Goal: Task Accomplishment & Management: Manage account settings

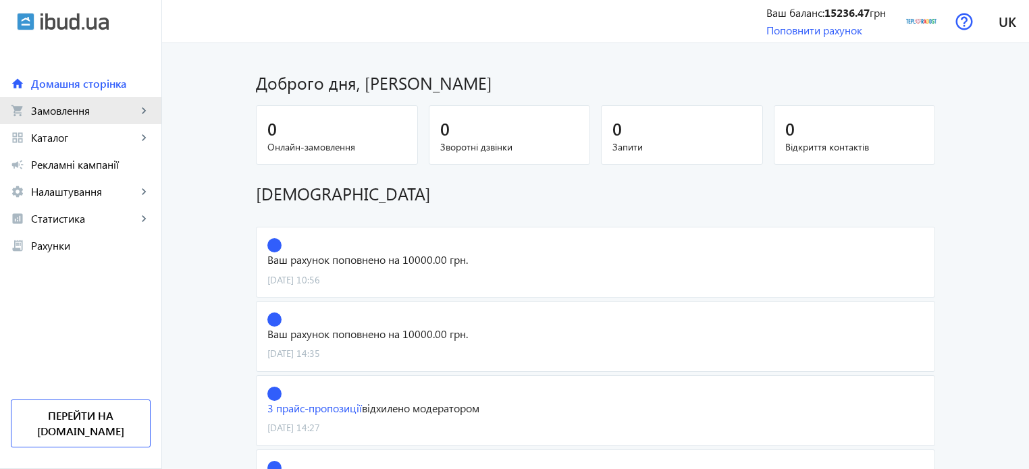
click at [57, 108] on span "Замовлення" at bounding box center [84, 111] width 106 height 14
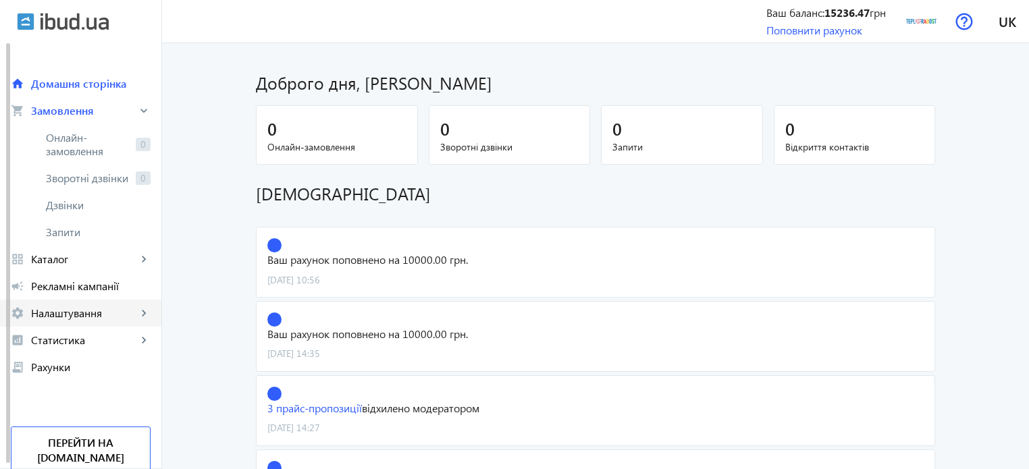
click at [86, 315] on span "Налаштування" at bounding box center [84, 314] width 106 height 14
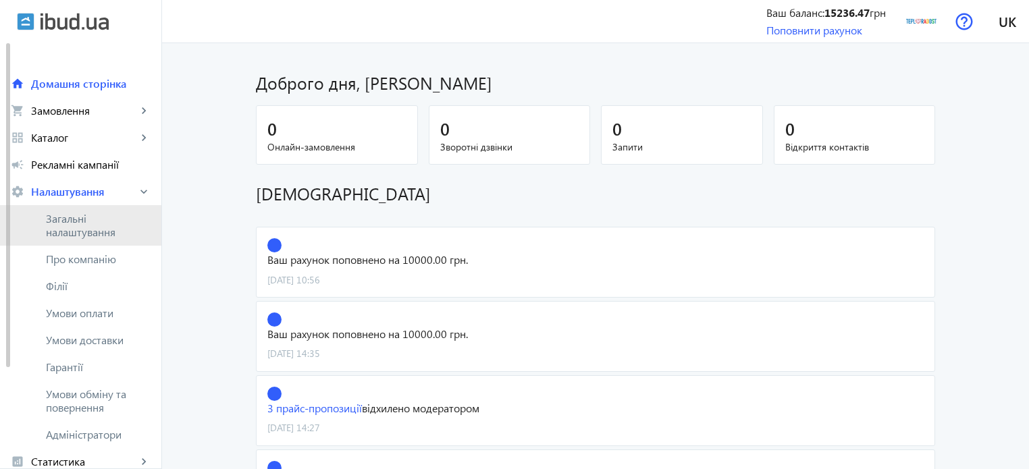
click at [77, 226] on span "Загальні налаштування" at bounding box center [98, 225] width 105 height 27
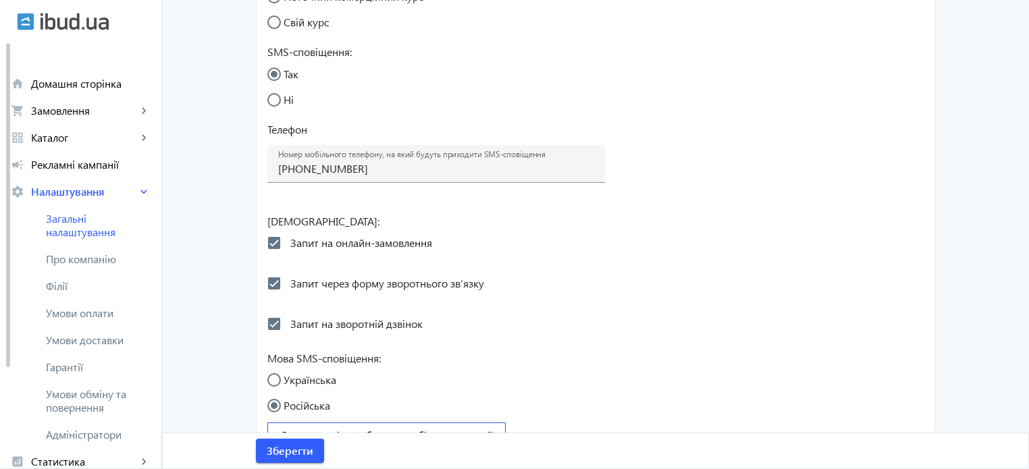
scroll to position [710, 0]
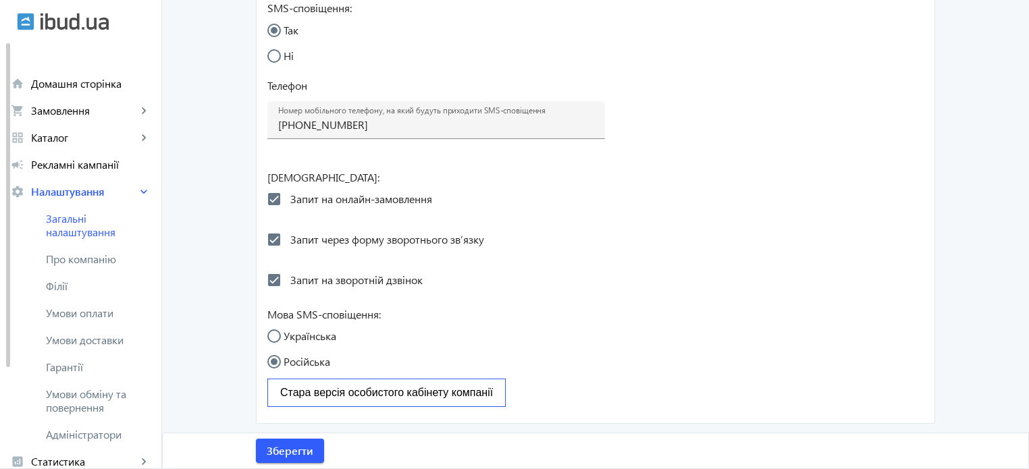
click at [271, 334] on input "Українська" at bounding box center [280, 342] width 27 height 27
radio input "true"
click at [289, 447] on span "Зберегти" at bounding box center [290, 451] width 47 height 15
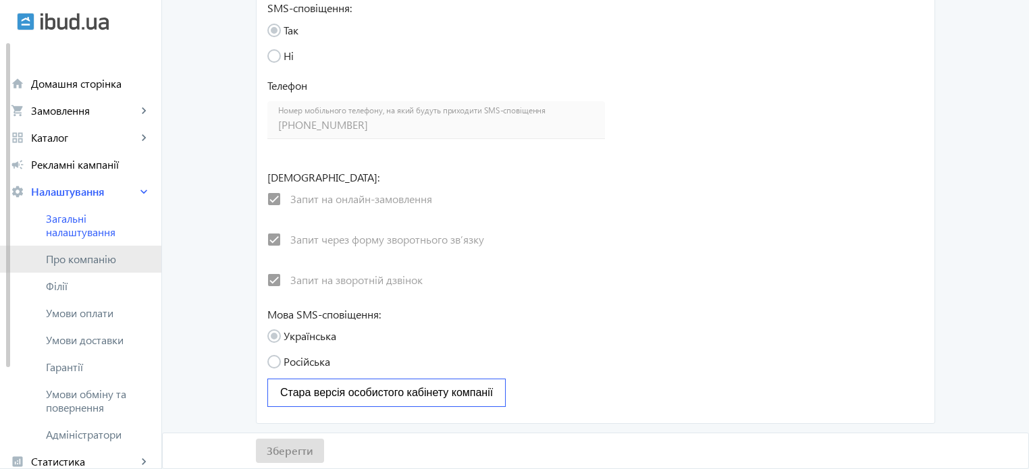
click at [78, 264] on span "Про компанію" at bounding box center [98, 260] width 105 height 14
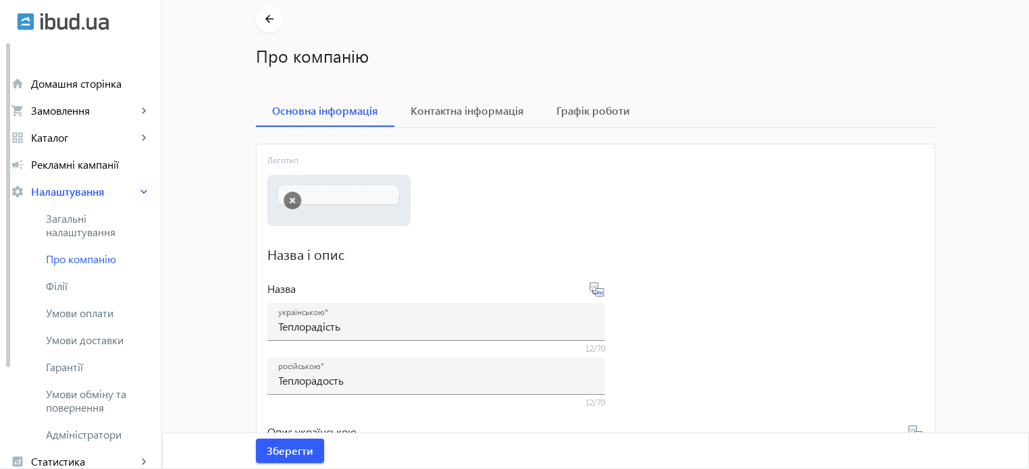
scroll to position [56, 0]
click at [286, 196] on button "button" at bounding box center [293, 199] width 18 height 18
click at [318, 194] on label "Виберіть або перетягніть сюди Ваш файл" at bounding box center [339, 199] width 122 height 38
click at [318, 194] on input "Виберіть або перетягніть сюди Ваш файл" at bounding box center [339, 200] width 122 height 16
click at [300, 186] on span "Виберіть" at bounding box center [304, 191] width 38 height 11
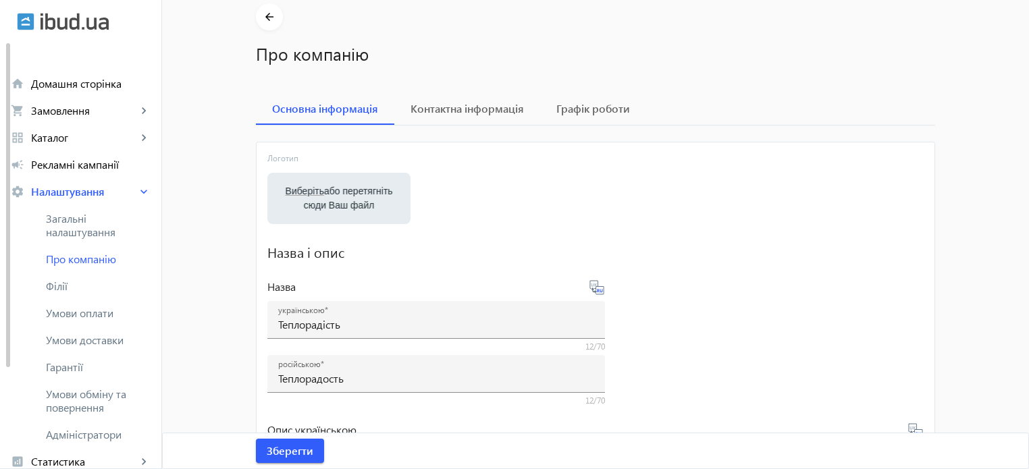
click at [300, 192] on input "Виберіть або перетягніть сюди Ваш файл" at bounding box center [339, 200] width 122 height 16
type input "C:\fakepath\TR Logo SM.png"
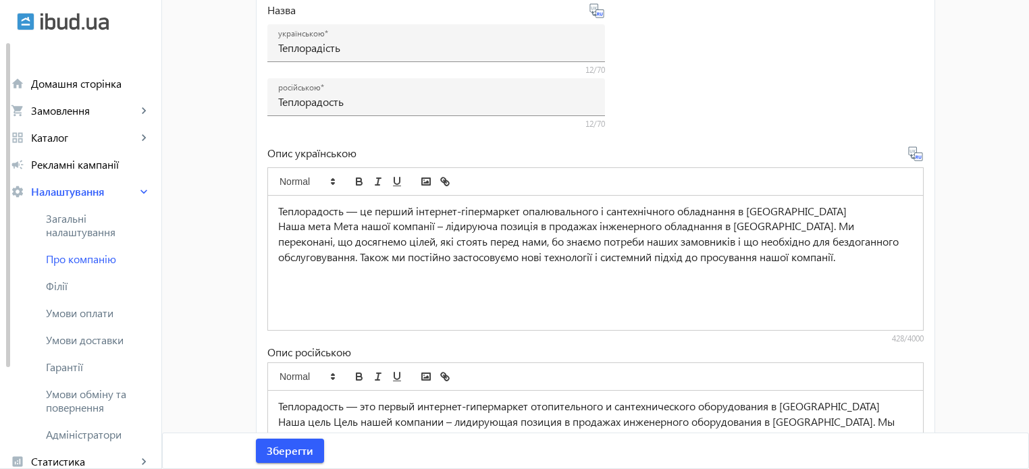
scroll to position [377, 0]
click at [322, 212] on p "Теплорадость ― це перший інтернет-гіпермаркет опалювального і сантехнічного обл…" at bounding box center [595, 213] width 635 height 16
click at [434, 217] on p "Теплорадість ― це перший інтернет-гіпермаркет опалювального і сантехнічного обл…" at bounding box center [595, 213] width 635 height 16
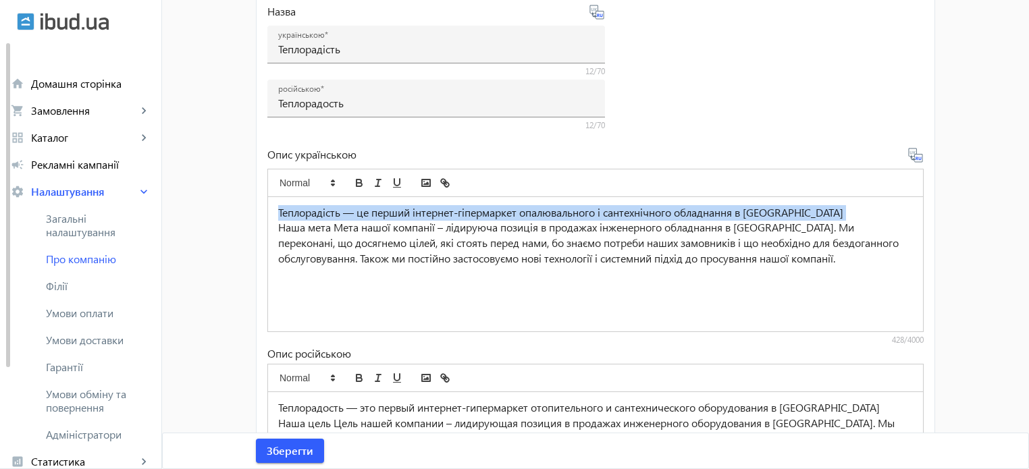
click at [434, 217] on p "Теплорадість ― це перший інтернет-гіпермаркет опалювального і сантехнічного обл…" at bounding box center [595, 213] width 635 height 16
click at [517, 209] on p "Теплорадість ― це перший інтернет-гіпермаркет опалювального і сантехнічного обл…" at bounding box center [595, 213] width 635 height 16
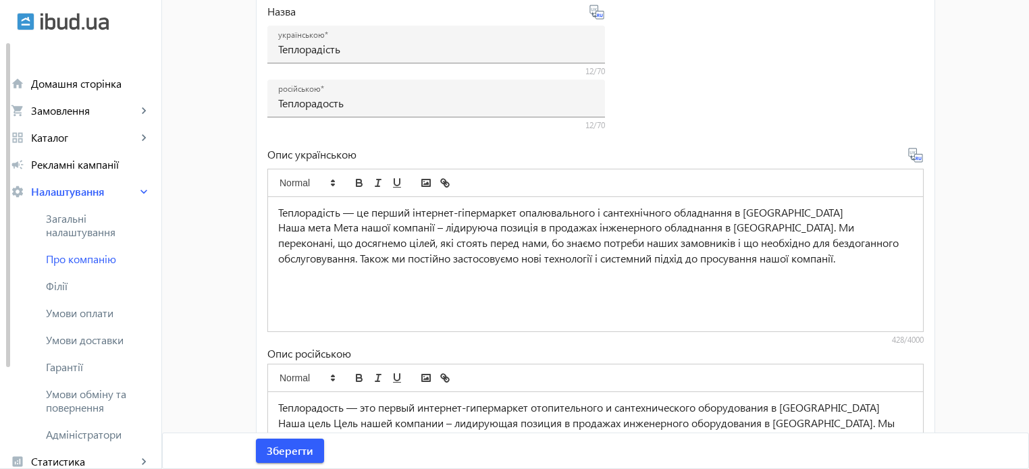
click at [608, 213] on p "Теплорадість ― це перший інтернет-гіпермаркет опалювального і сантехнічного обл…" at bounding box center [595, 213] width 635 height 16
click at [678, 215] on p "Теплорадість ― це перший інтернет-гіпермаркет опалювального, сантехнічного обла…" at bounding box center [595, 213] width 635 height 16
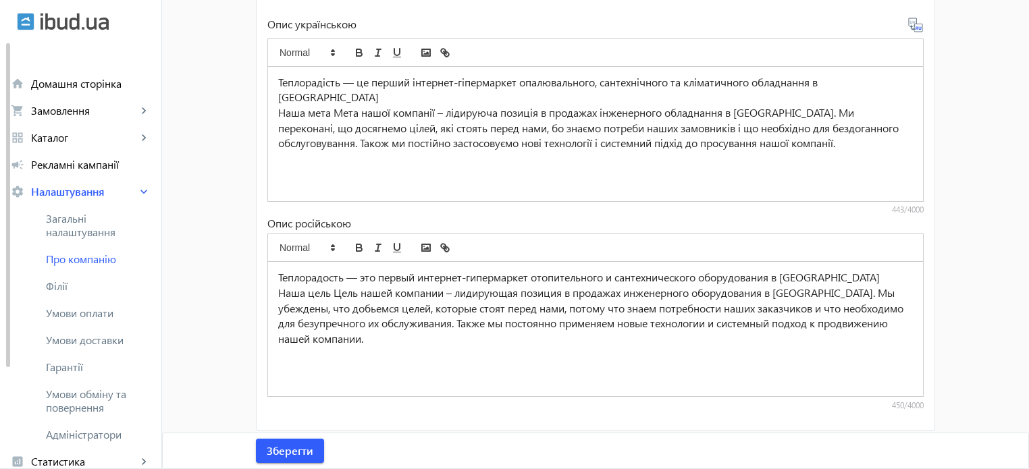
scroll to position [510, 0]
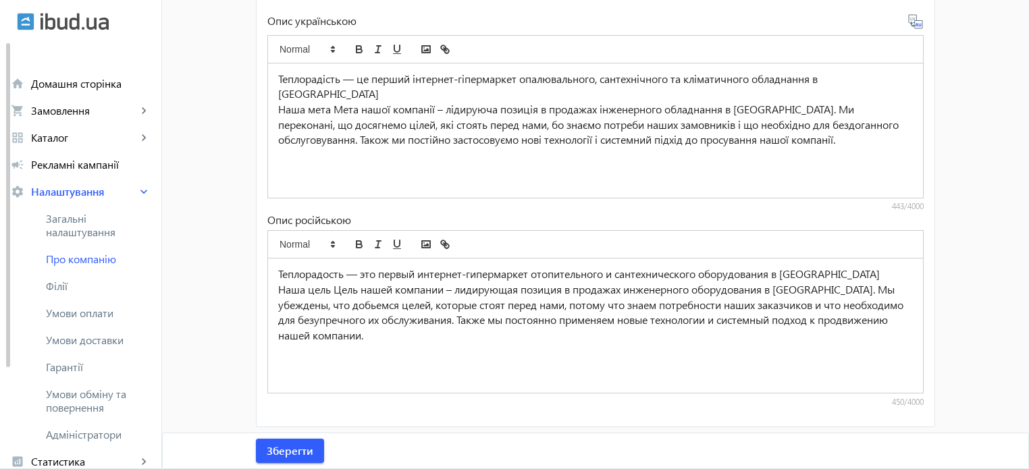
click at [618, 277] on p "Теплорадость ― это первый интернет-гипермаркет отопительного и сантехнического …" at bounding box center [595, 275] width 635 height 16
click at [699, 274] on p "Теплорадость ― это первый интернет-гипермаркет отопительного, сантехнического о…" at bounding box center [595, 275] width 635 height 16
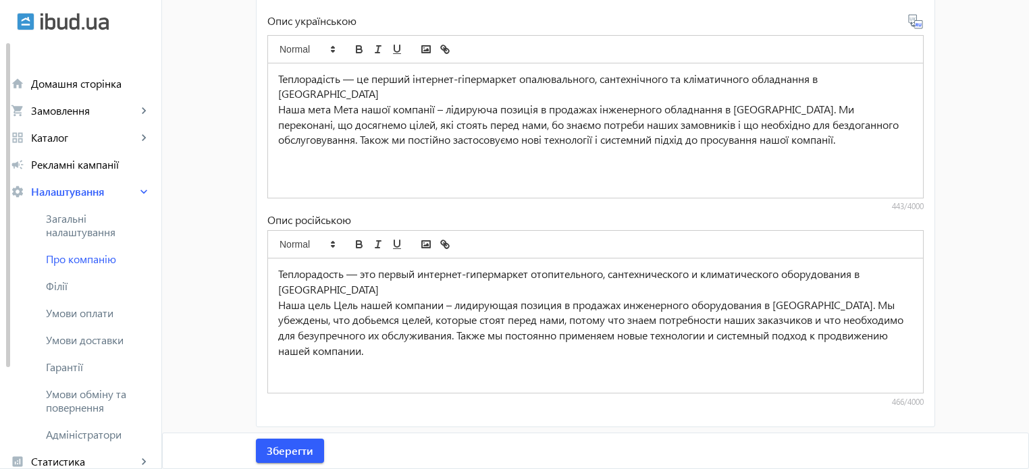
click at [361, 294] on p "Теплорадость ― это первый интернет-гипермаркет отопительного, сантехнического и…" at bounding box center [595, 282] width 635 height 30
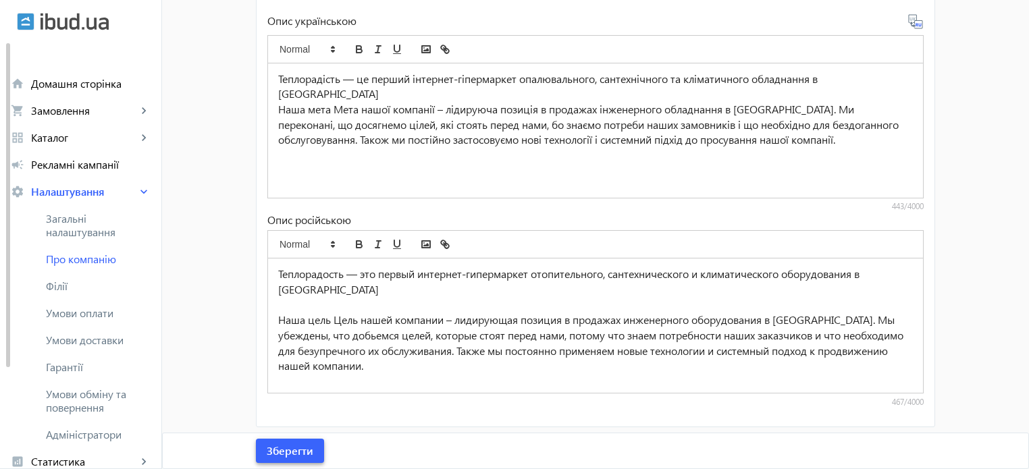
click at [295, 444] on span "Зберегти" at bounding box center [290, 451] width 47 height 15
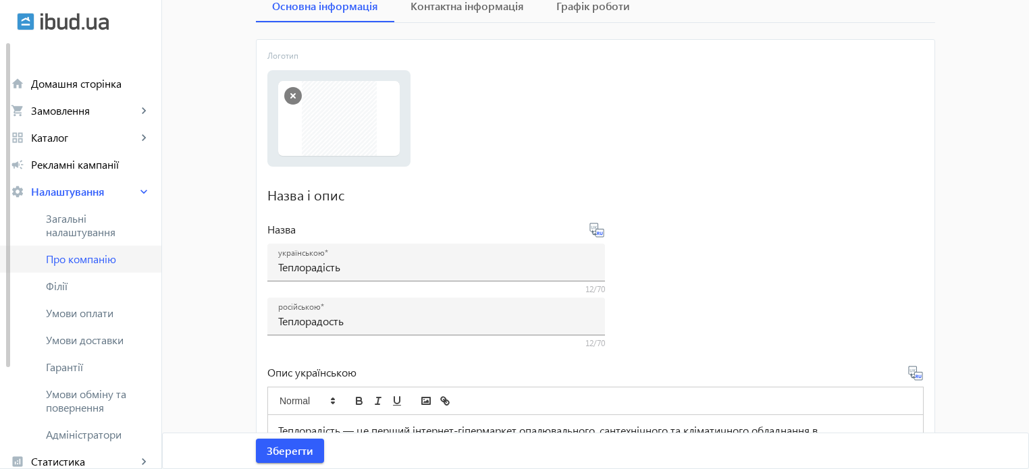
scroll to position [170, 0]
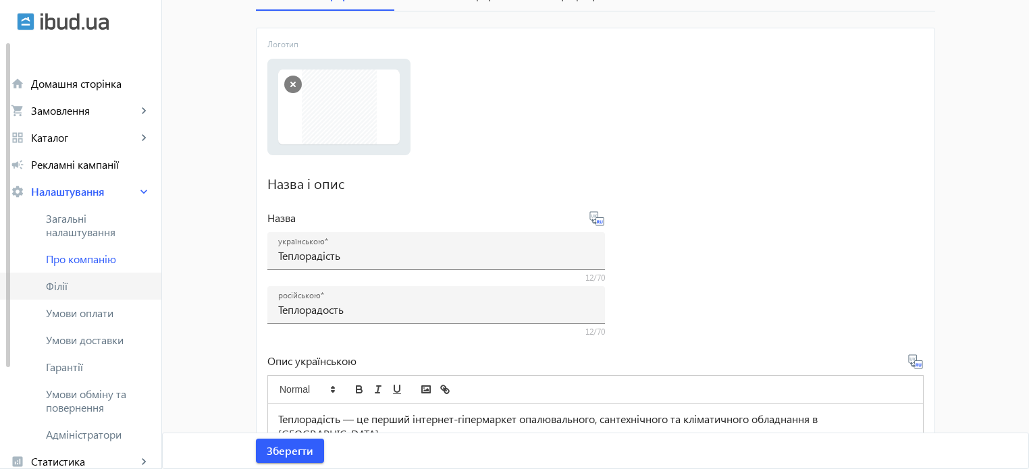
click at [101, 280] on span "Філії" at bounding box center [98, 287] width 105 height 14
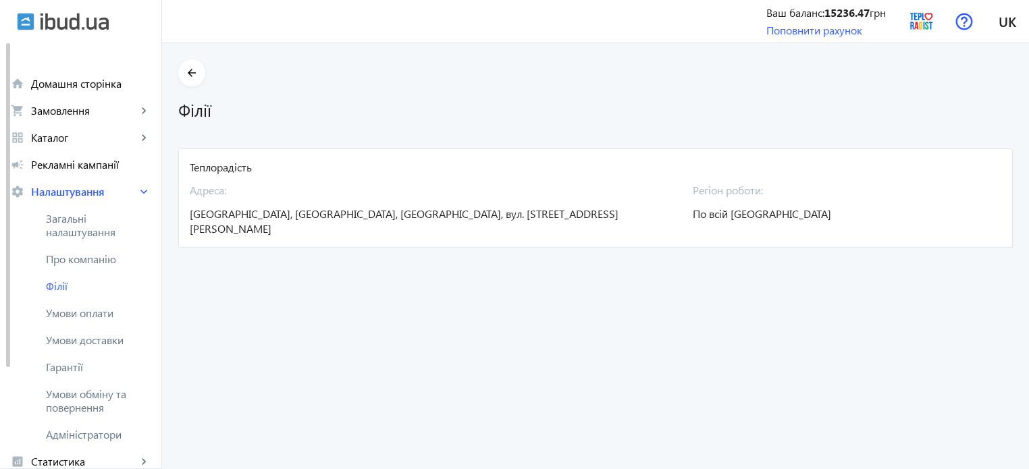
click at [414, 213] on span "[GEOGRAPHIC_DATA], [GEOGRAPHIC_DATA], [GEOGRAPHIC_DATA], вул. [STREET_ADDRESS][…" at bounding box center [404, 221] width 429 height 29
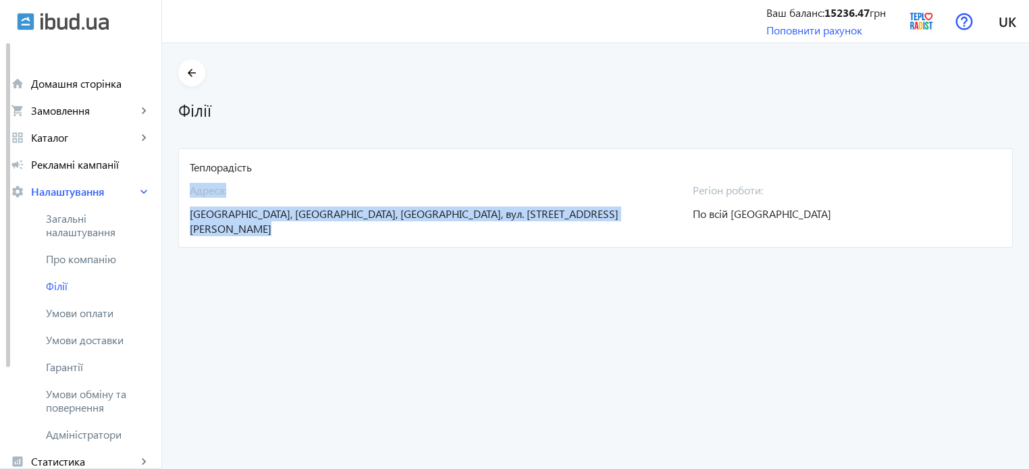
click at [414, 213] on span "[GEOGRAPHIC_DATA], [GEOGRAPHIC_DATA], [GEOGRAPHIC_DATA], вул. [STREET_ADDRESS][…" at bounding box center [404, 221] width 429 height 29
click at [356, 213] on span "[GEOGRAPHIC_DATA], [GEOGRAPHIC_DATA], [GEOGRAPHIC_DATA], вул. [STREET_ADDRESS][…" at bounding box center [404, 221] width 429 height 29
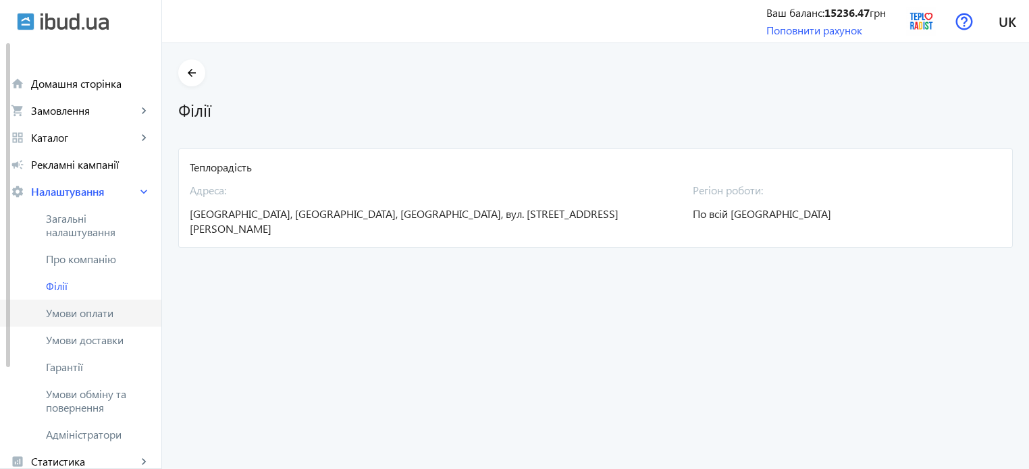
click at [74, 313] on span "Умови оплати" at bounding box center [98, 314] width 105 height 14
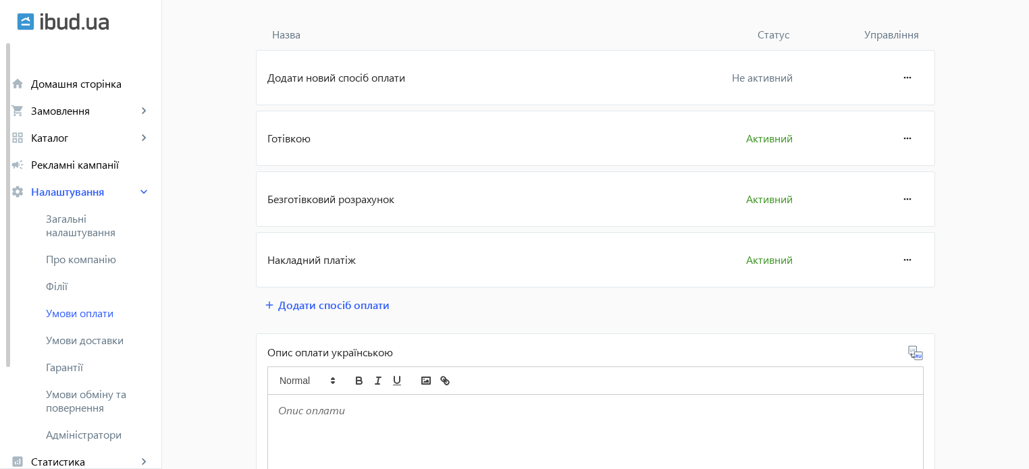
scroll to position [122, 0]
click at [309, 300] on span "Додати спосіб оплати" at bounding box center [333, 305] width 111 height 15
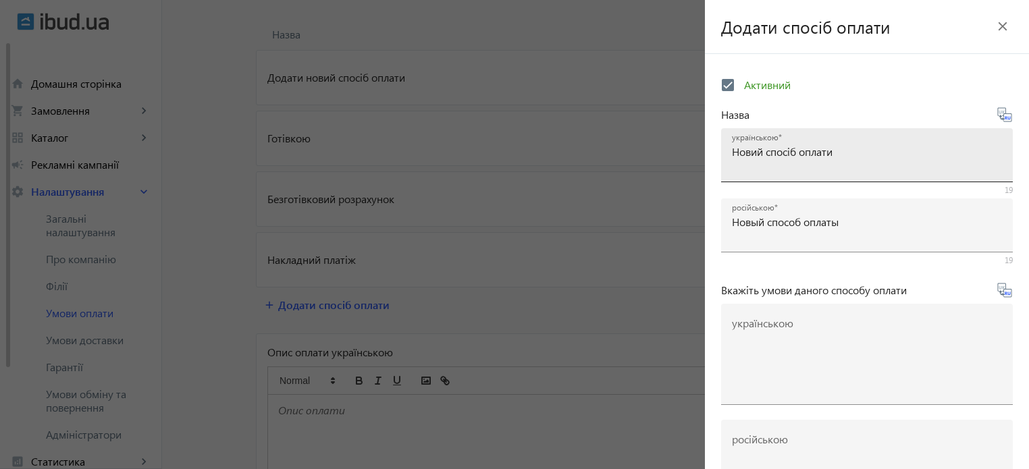
click at [834, 160] on div "українською Новий спосіб оплати" at bounding box center [867, 147] width 270 height 38
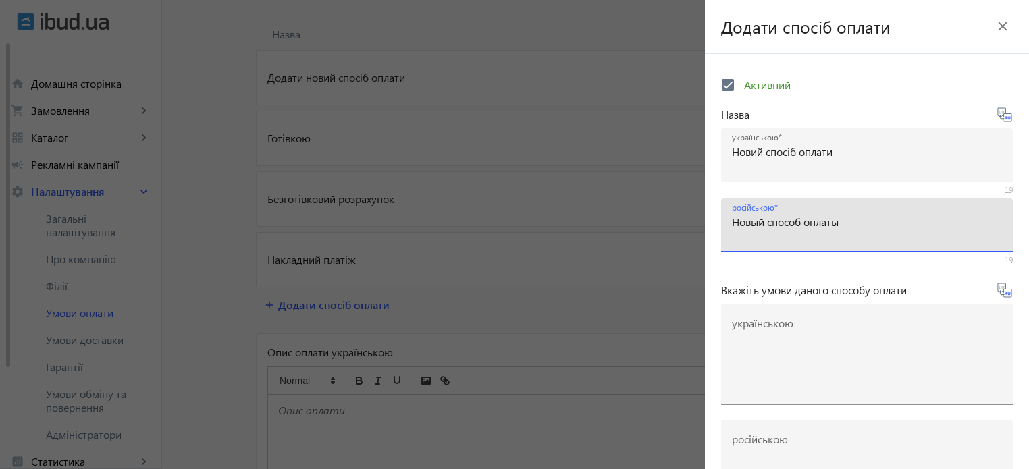
click at [813, 221] on input "Новый способ оплаты" at bounding box center [867, 222] width 270 height 14
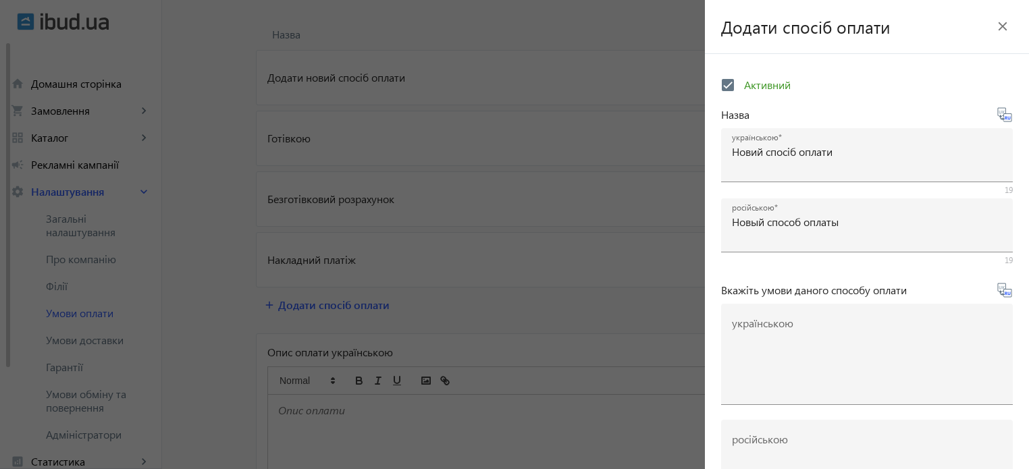
click at [628, 64] on div at bounding box center [514, 234] width 1029 height 469
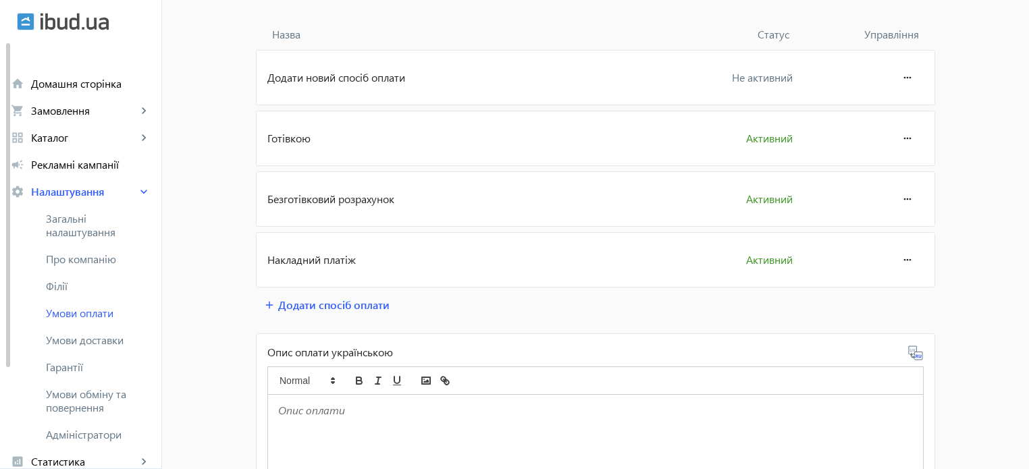
scroll to position [149, 0]
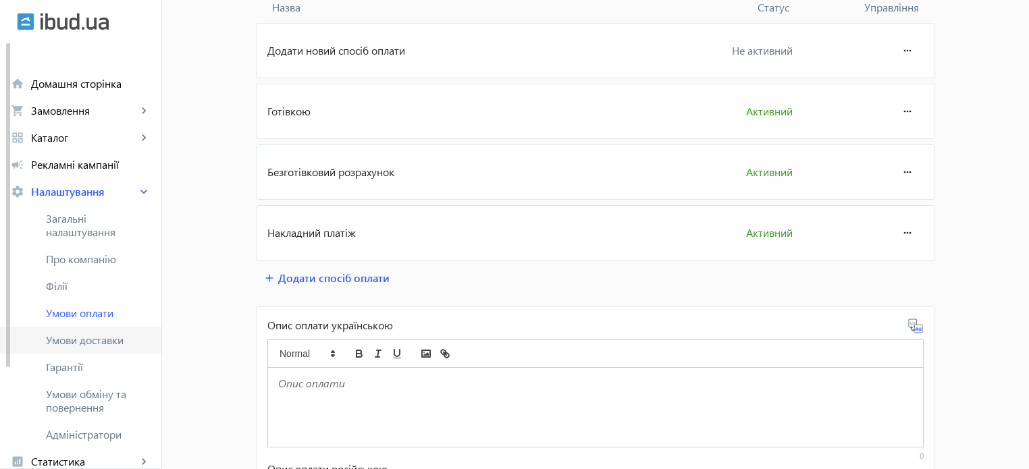
click at [112, 339] on span "Умови доставки" at bounding box center [98, 341] width 105 height 14
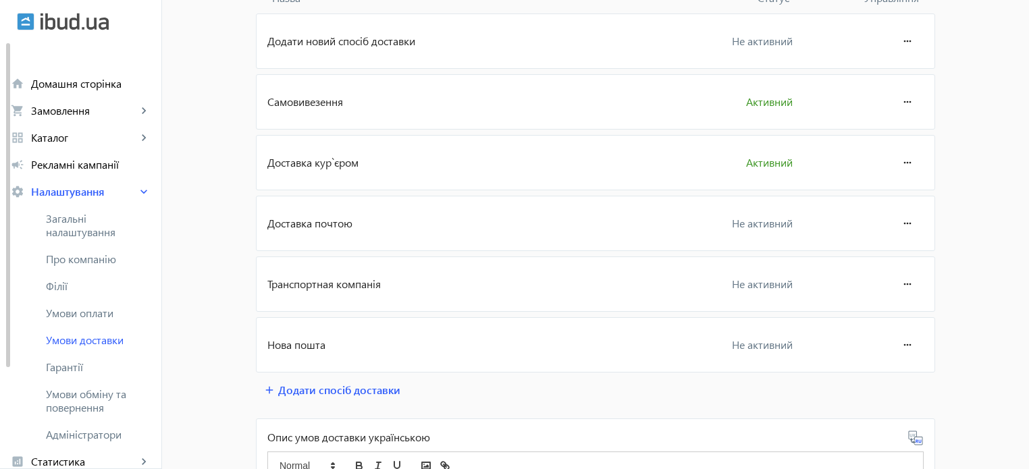
scroll to position [159, 0]
click at [899, 342] on mat-icon "more_horiz" at bounding box center [907, 344] width 16 height 32
click at [884, 379] on span "Редагувати" at bounding box center [882, 380] width 54 height 11
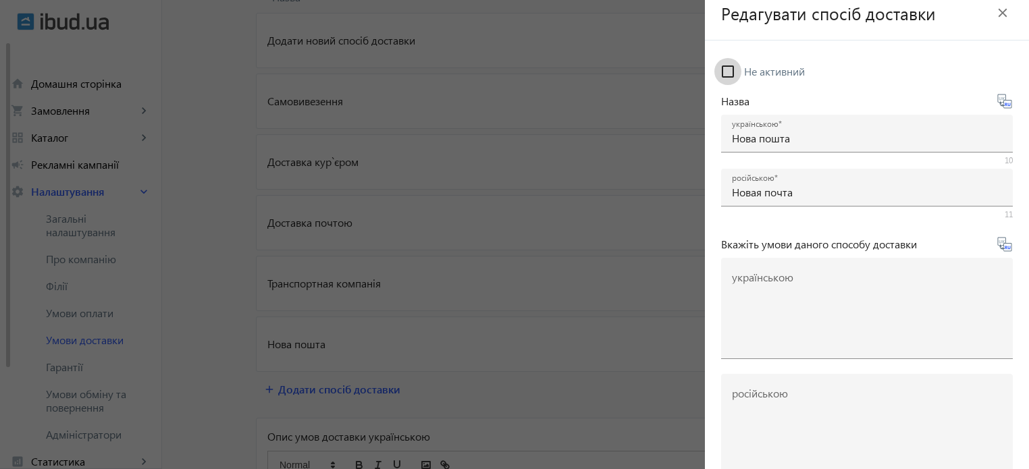
scroll to position [79, 0]
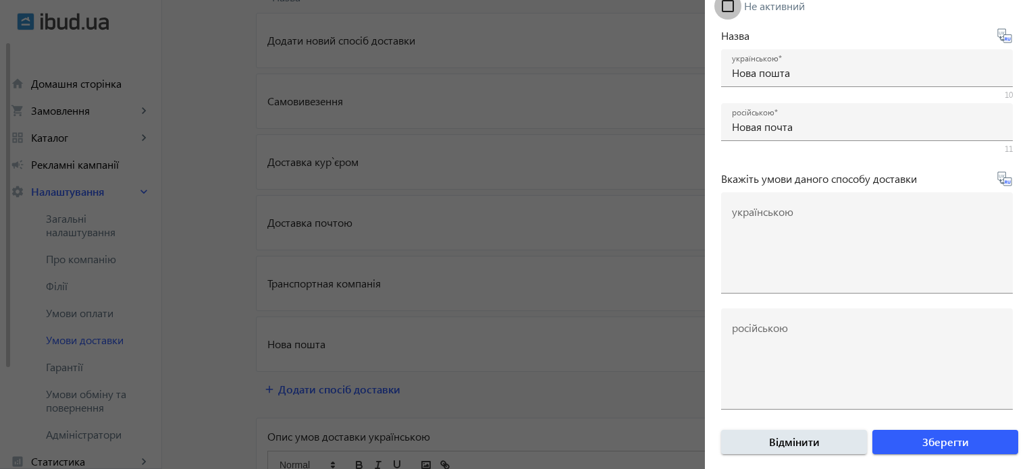
click at [729, 14] on input "Не активний" at bounding box center [727, 6] width 27 height 27
checkbox input "true"
click at [924, 442] on span "Зберегти" at bounding box center [945, 442] width 47 height 15
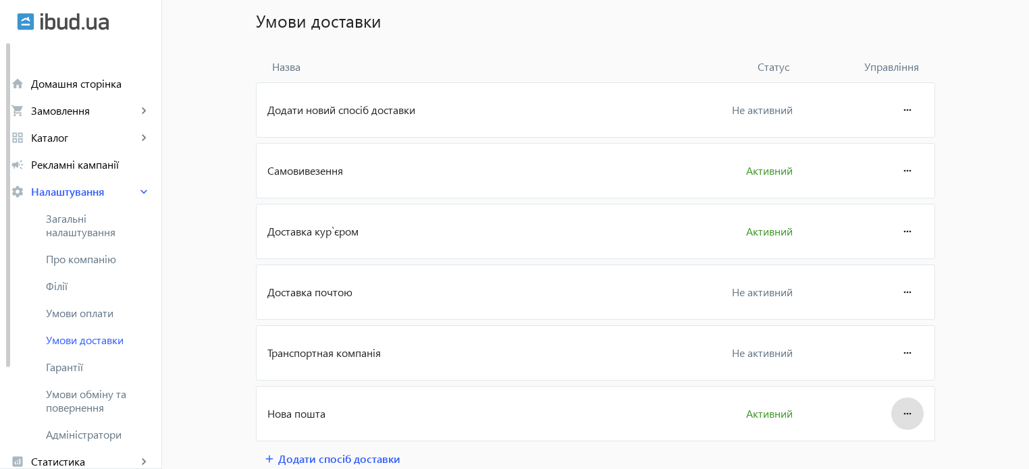
scroll to position [88, 0]
click at [901, 172] on mat-icon "more_horiz" at bounding box center [907, 171] width 16 height 32
click at [884, 210] on span "Редагувати" at bounding box center [882, 208] width 54 height 11
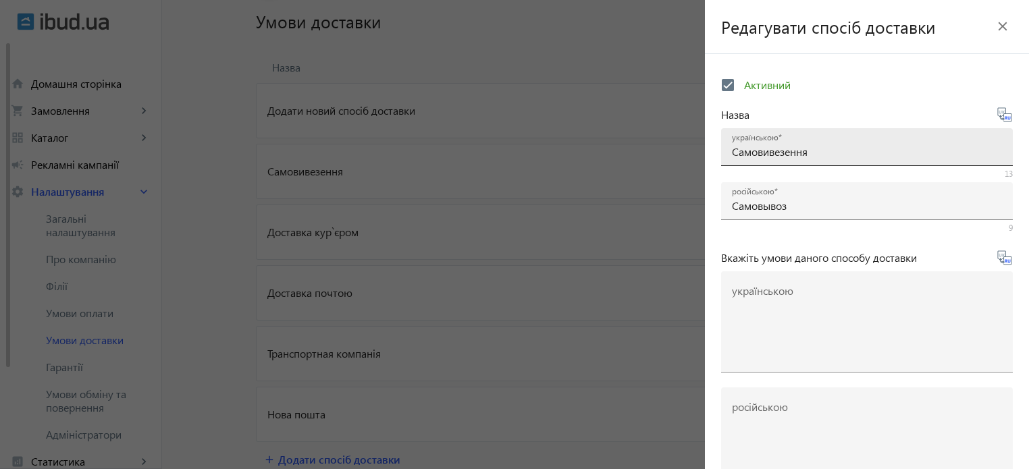
click at [831, 156] on input "Самовивезення" at bounding box center [867, 151] width 270 height 14
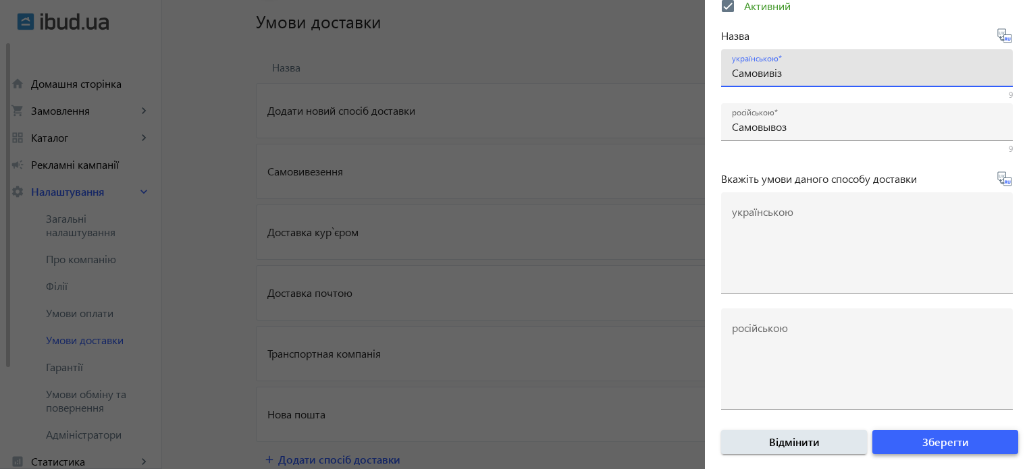
type input "Самовивіз"
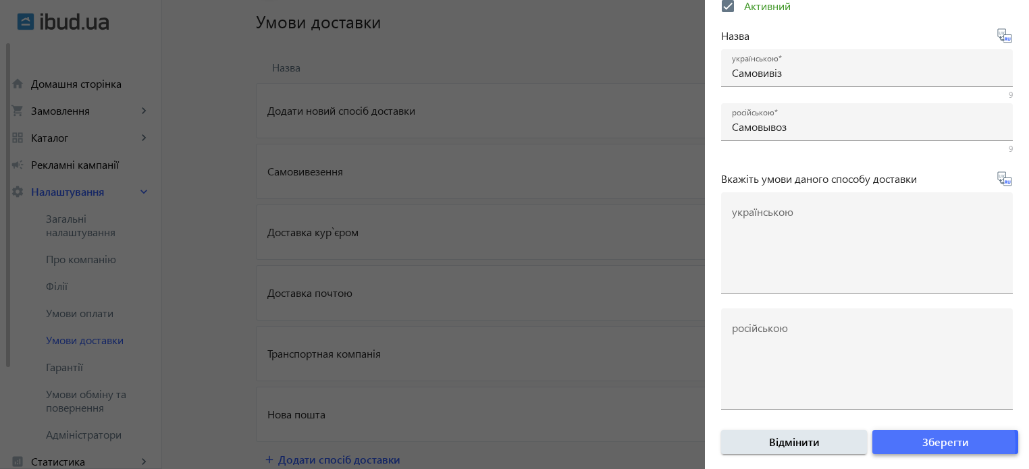
click at [902, 444] on span "submit" at bounding box center [945, 442] width 146 height 32
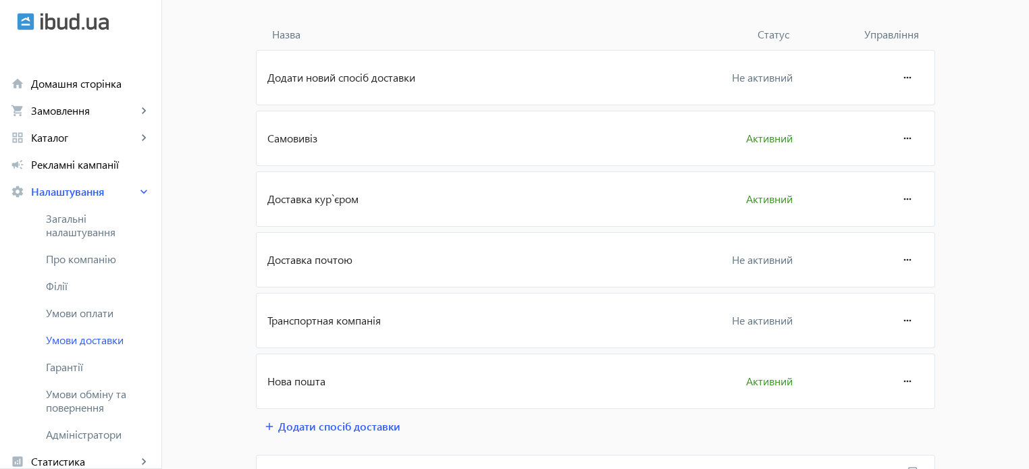
scroll to position [126, 0]
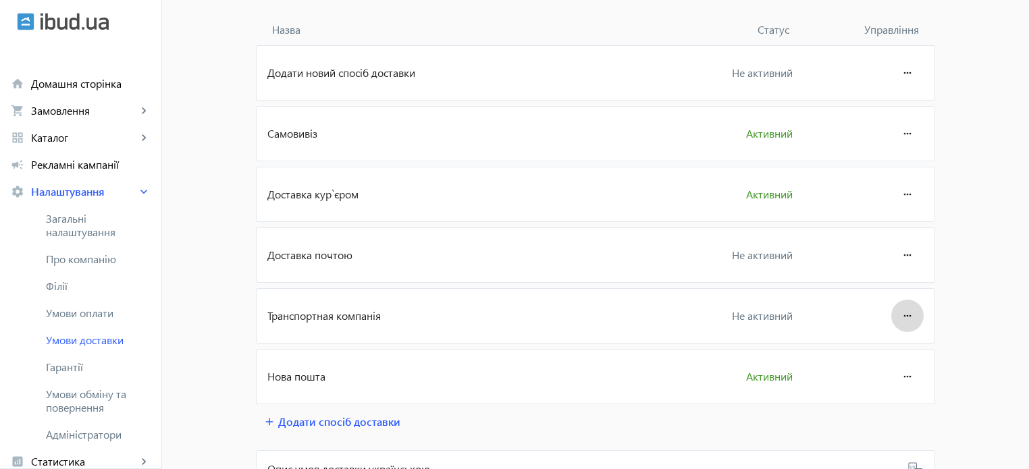
click at [914, 314] on span at bounding box center [907, 316] width 32 height 32
click at [862, 362] on button "Редагувати" at bounding box center [882, 352] width 76 height 32
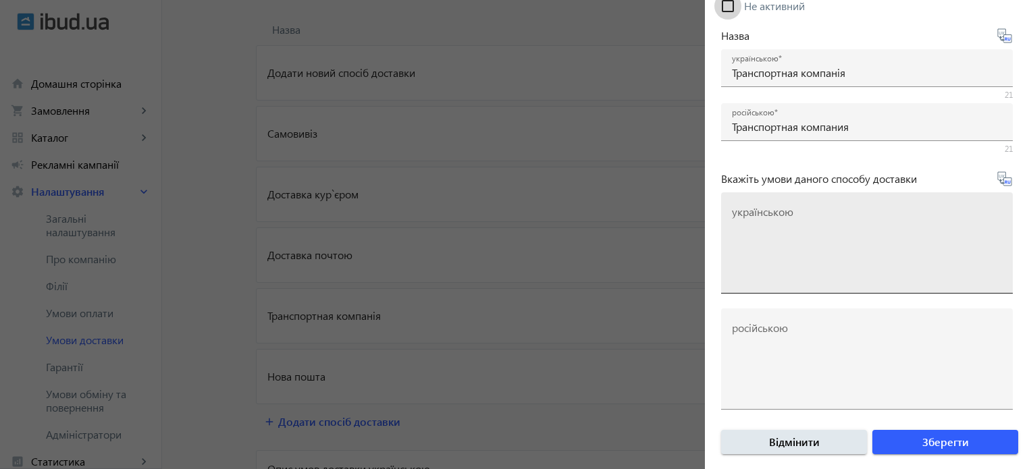
scroll to position [0, 0]
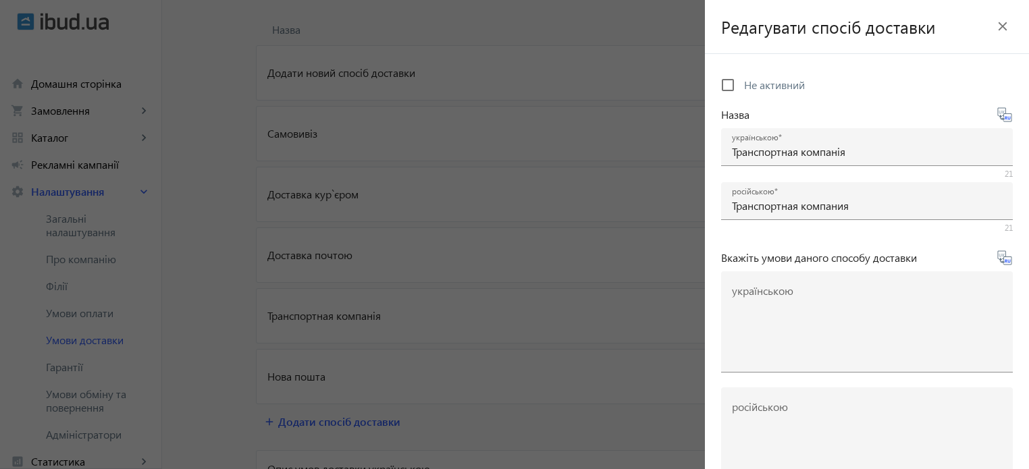
click at [994, 26] on mat-icon "close" at bounding box center [1003, 26] width 20 height 20
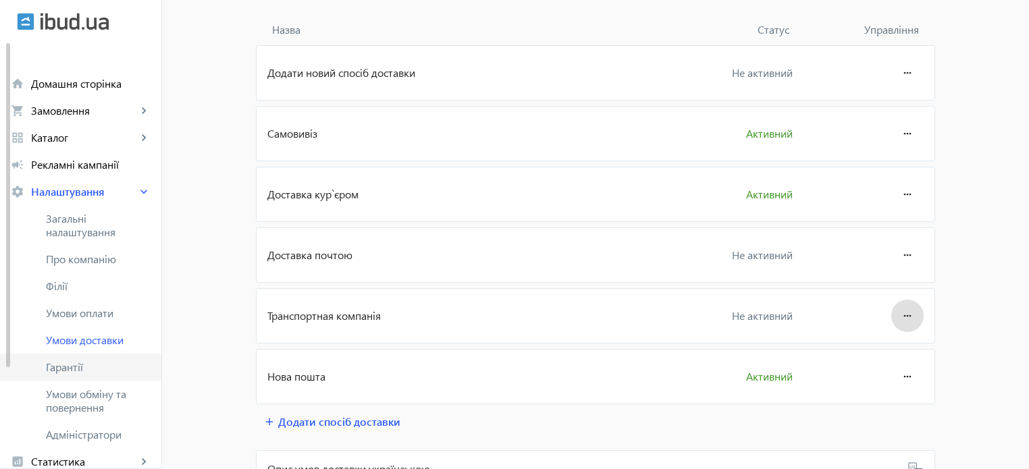
click at [70, 372] on span "Гарантії" at bounding box center [98, 368] width 105 height 14
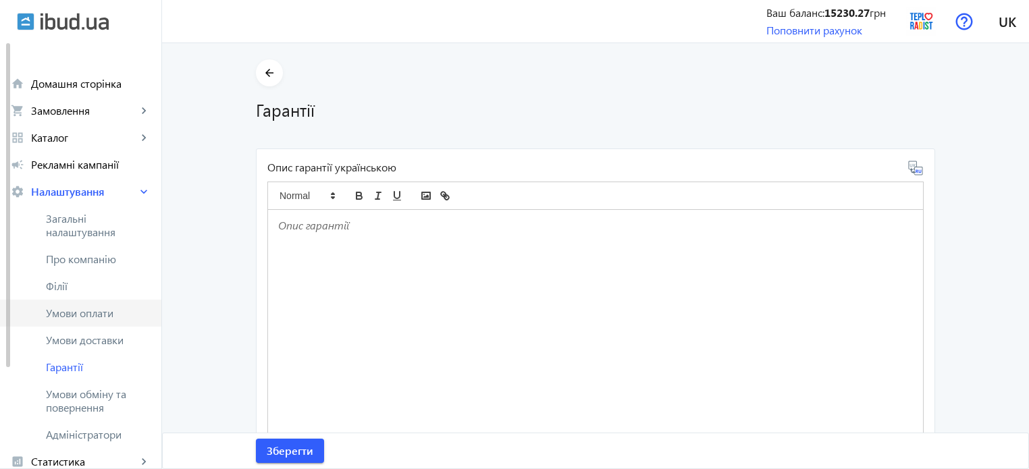
scroll to position [132, 0]
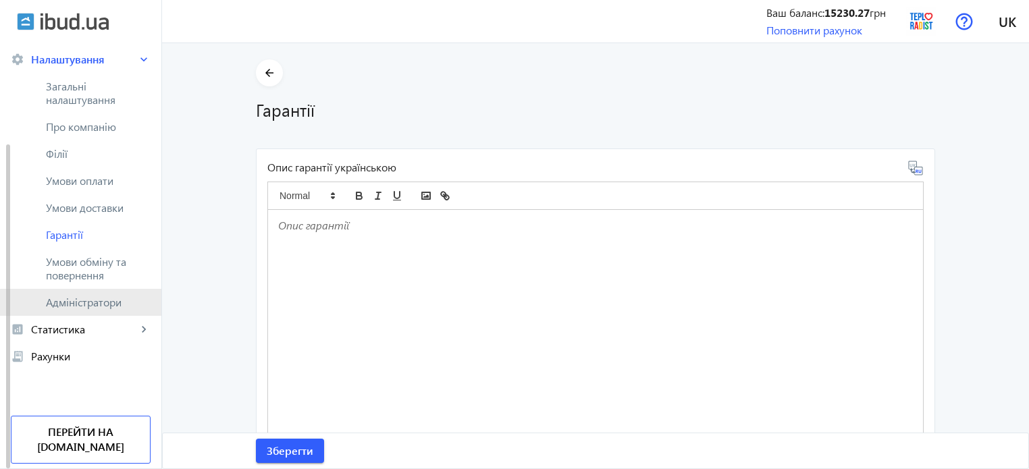
click at [81, 309] on link "Адміністратори" at bounding box center [80, 302] width 161 height 27
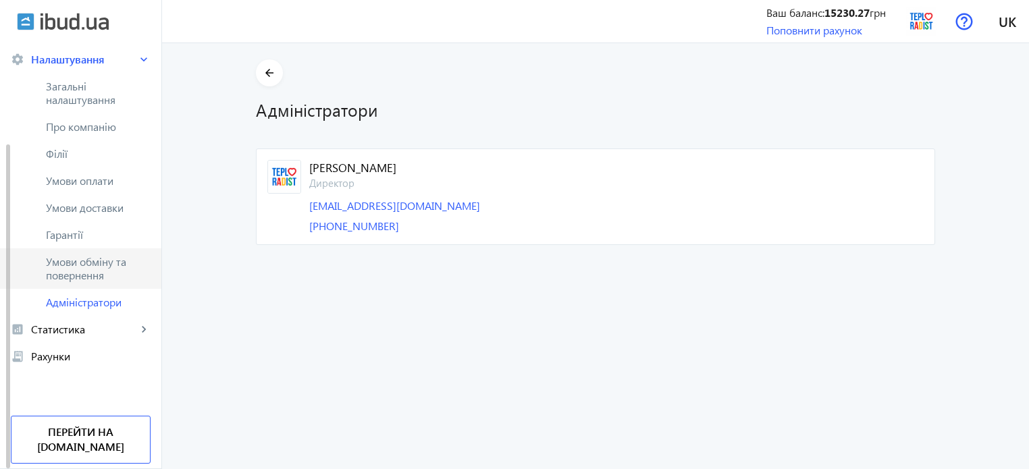
click at [80, 279] on span "Умови обміну та повернення" at bounding box center [98, 268] width 105 height 27
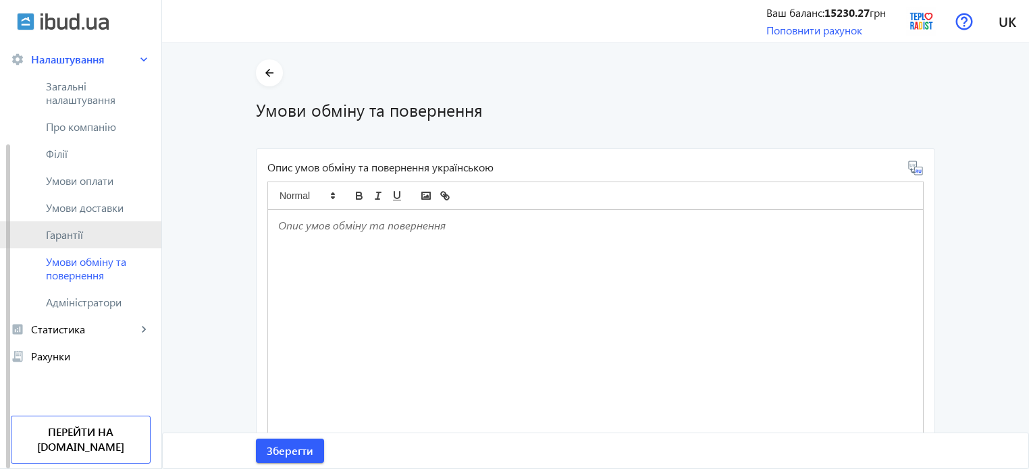
click at [74, 236] on span "Гарантії" at bounding box center [98, 235] width 105 height 14
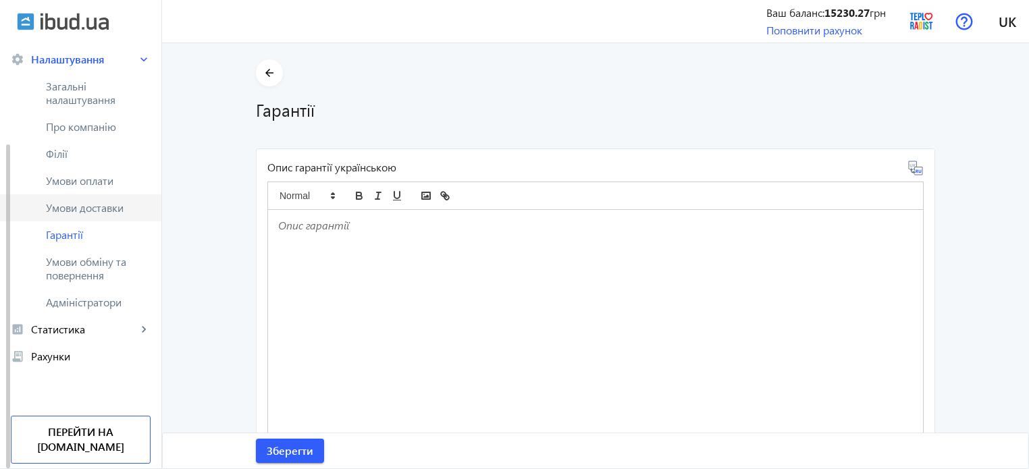
click at [68, 205] on span "Умови доставки" at bounding box center [98, 208] width 105 height 14
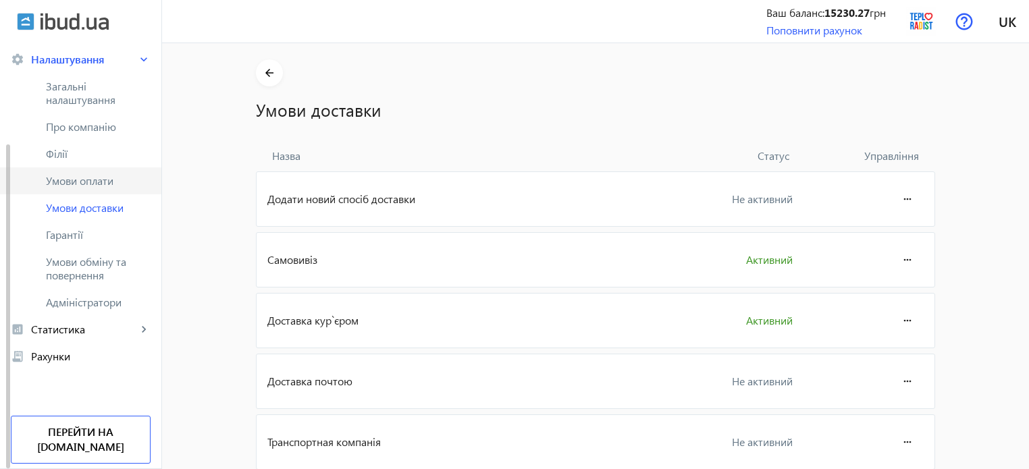
click at [64, 190] on link "Умови оплати" at bounding box center [80, 180] width 161 height 27
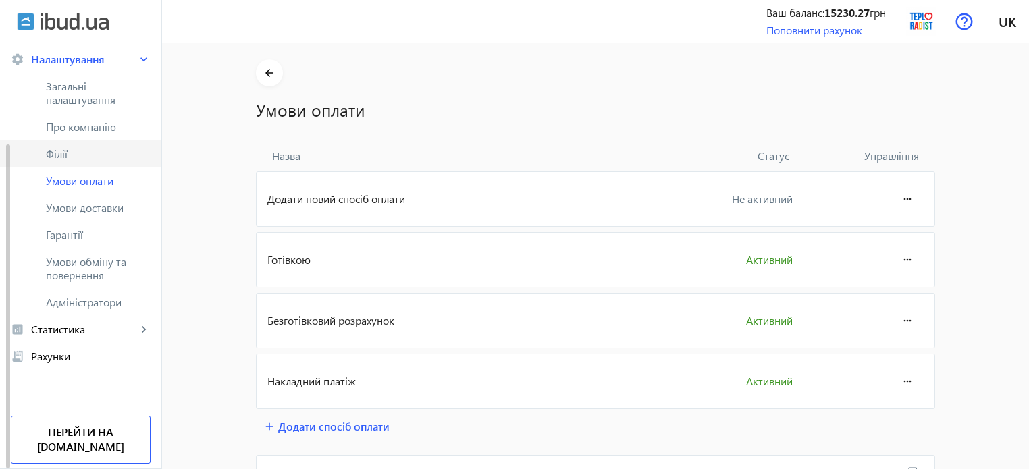
click at [59, 160] on span "Філії" at bounding box center [98, 154] width 105 height 14
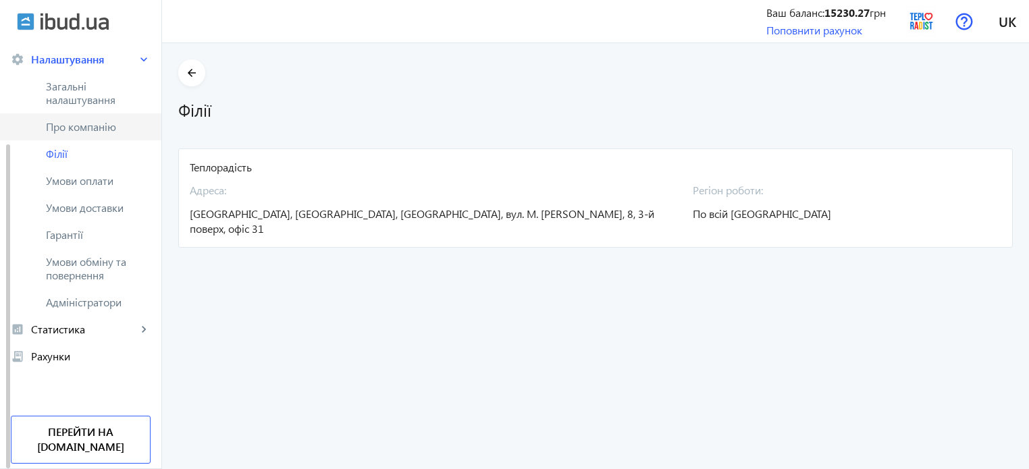
click at [74, 117] on link "Про компанію" at bounding box center [80, 126] width 161 height 27
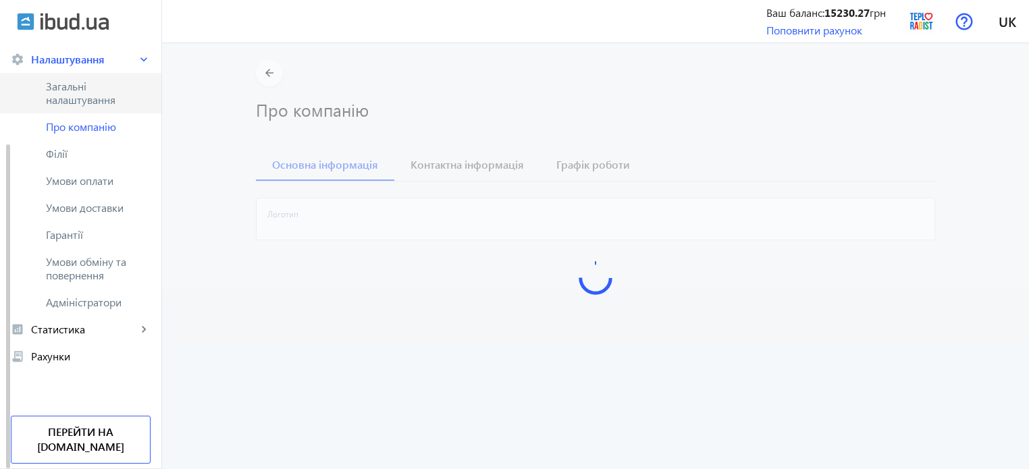
click at [70, 100] on span "Загальні налаштування" at bounding box center [98, 93] width 105 height 27
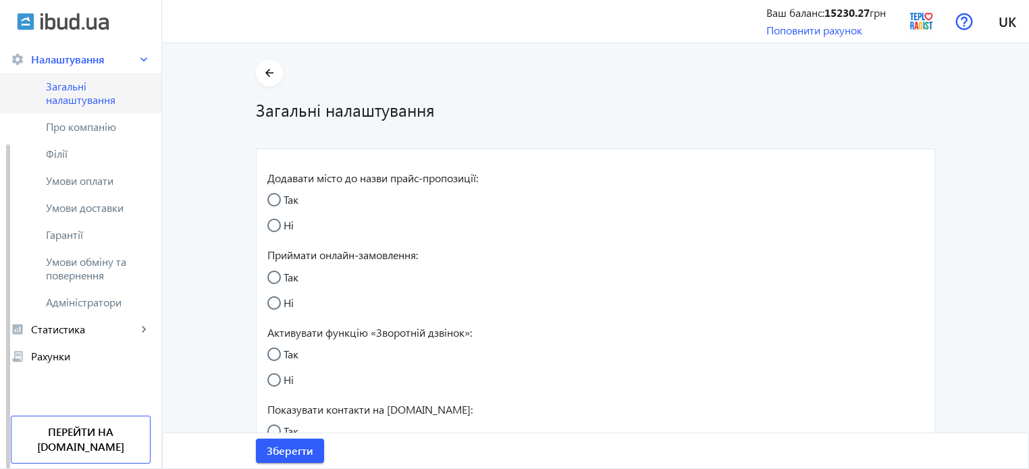
radio input "true"
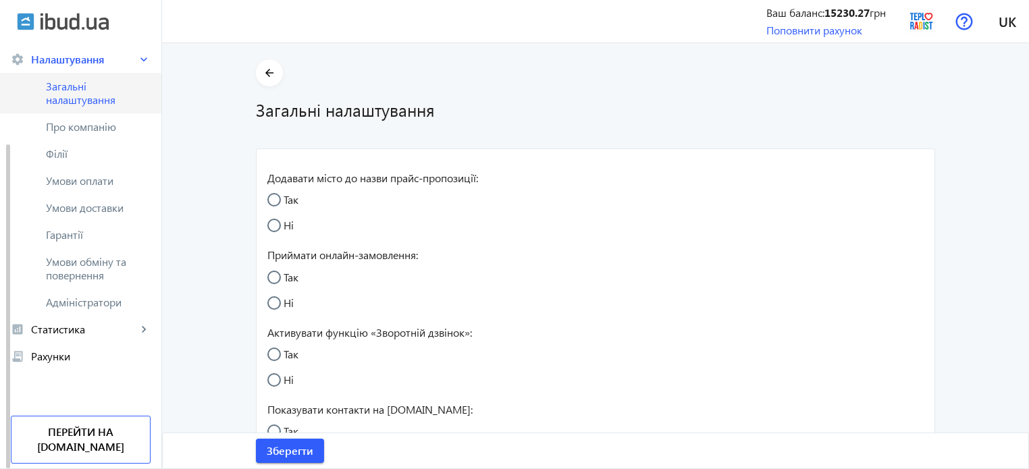
radio input "true"
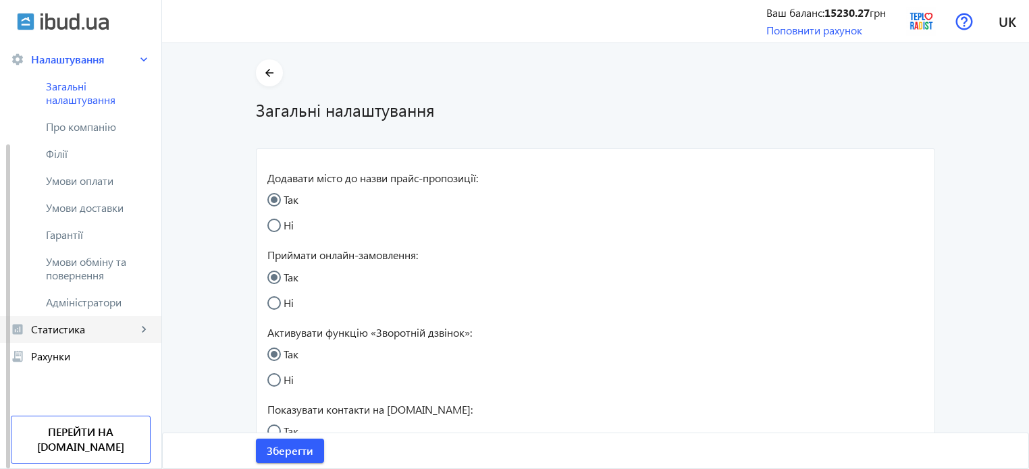
click at [68, 336] on span "Статистика" at bounding box center [84, 330] width 106 height 14
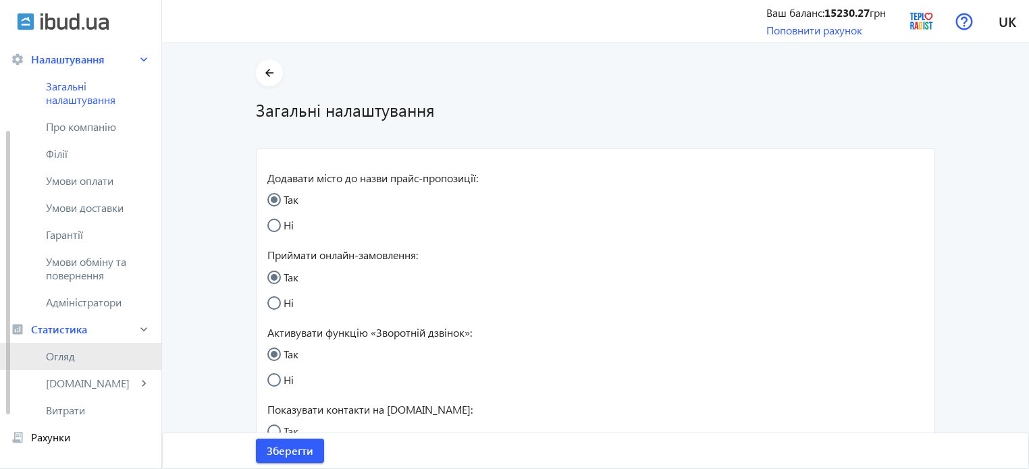
click at [66, 354] on span "Огляд" at bounding box center [98, 357] width 105 height 14
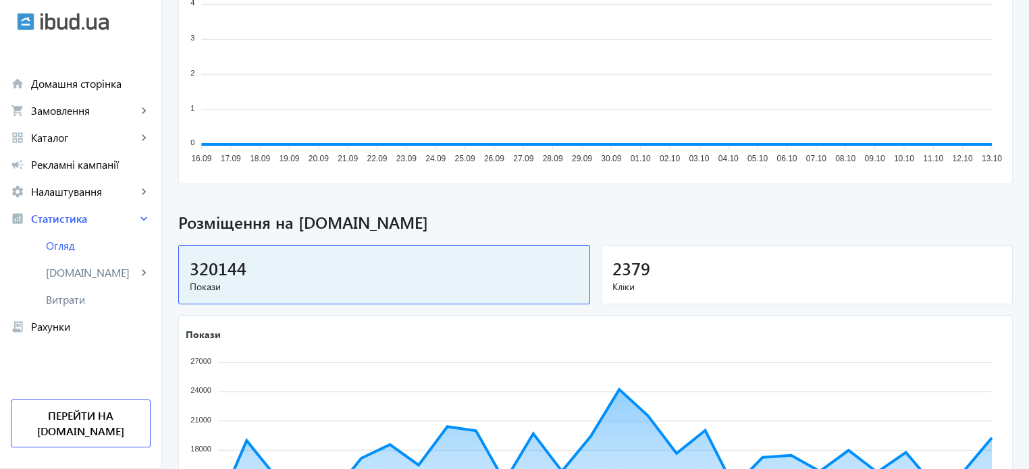
scroll to position [275, 0]
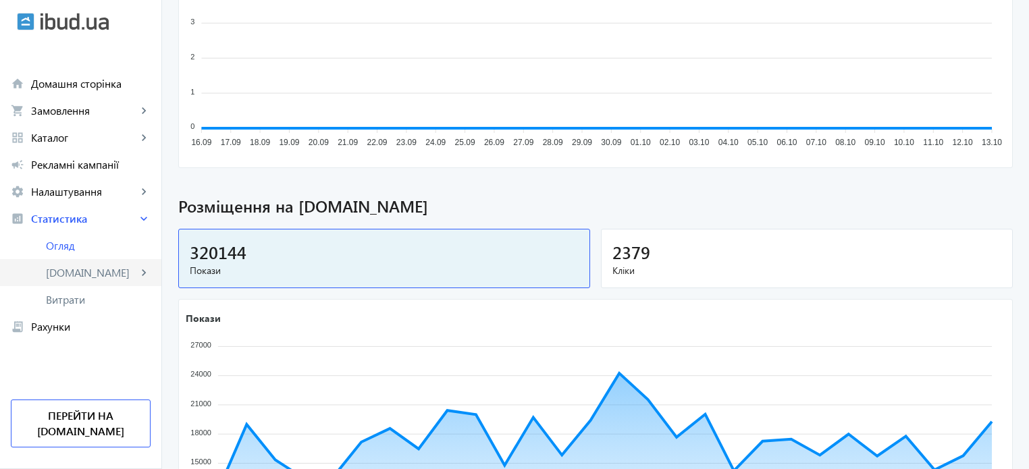
click at [80, 278] on span "[DOMAIN_NAME]" at bounding box center [91, 273] width 91 height 14
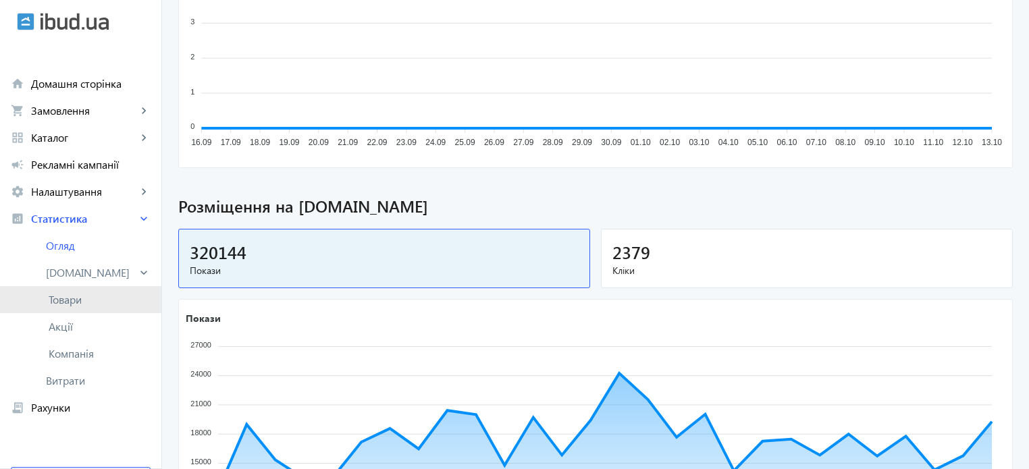
click at [75, 296] on span "Товари" at bounding box center [100, 300] width 102 height 14
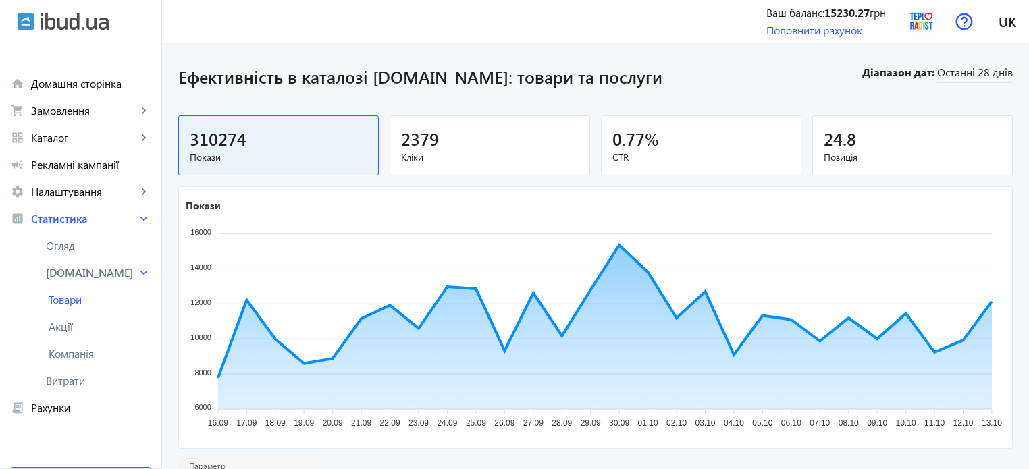
click at [486, 137] on div "2379" at bounding box center [490, 139] width 178 height 24
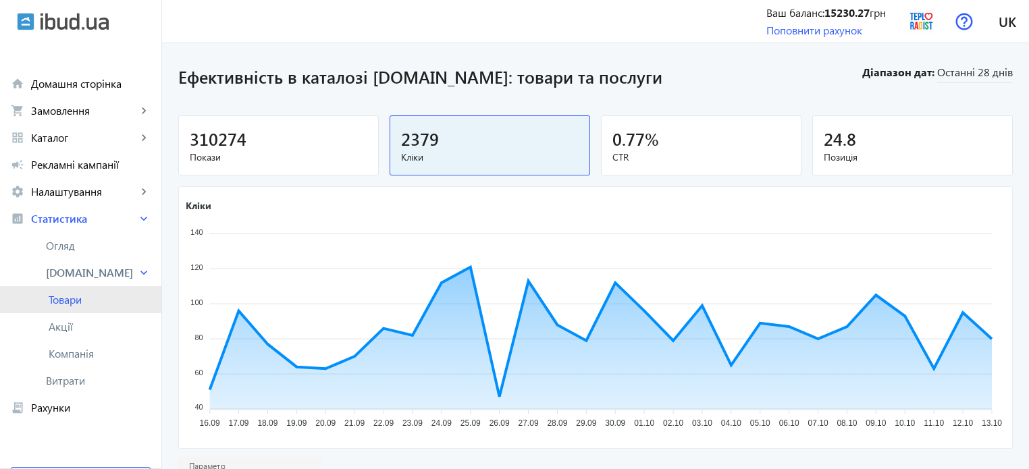
click at [72, 302] on span "Товари" at bounding box center [100, 300] width 102 height 14
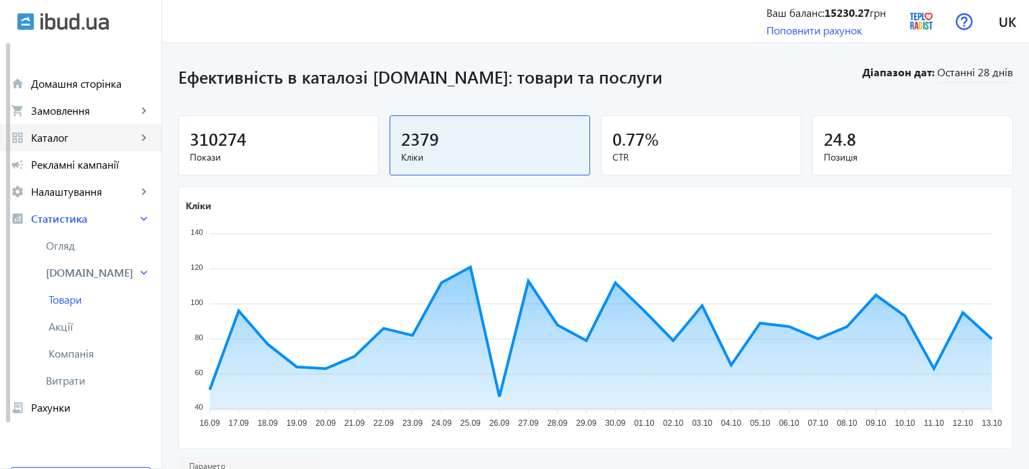
click at [80, 143] on span "Каталог" at bounding box center [84, 138] width 106 height 14
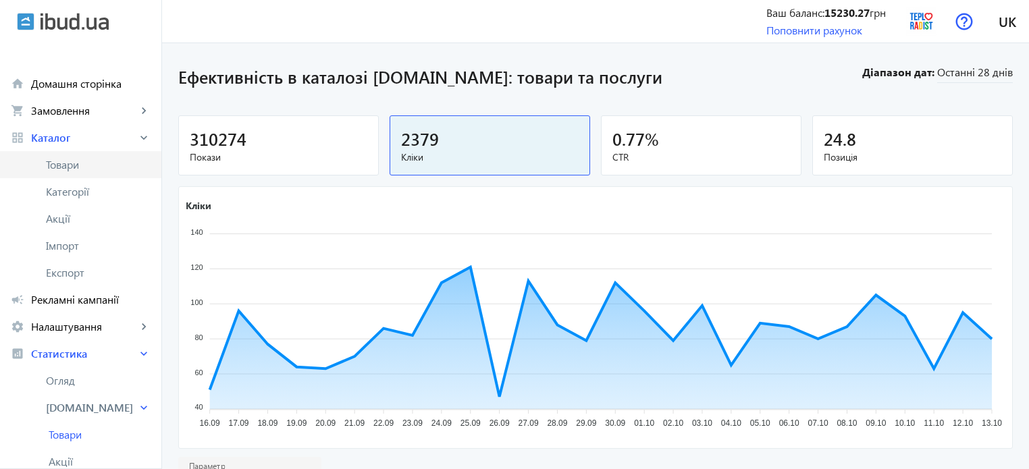
click at [68, 167] on span "Товари" at bounding box center [98, 165] width 105 height 14
